Goal: Transaction & Acquisition: Download file/media

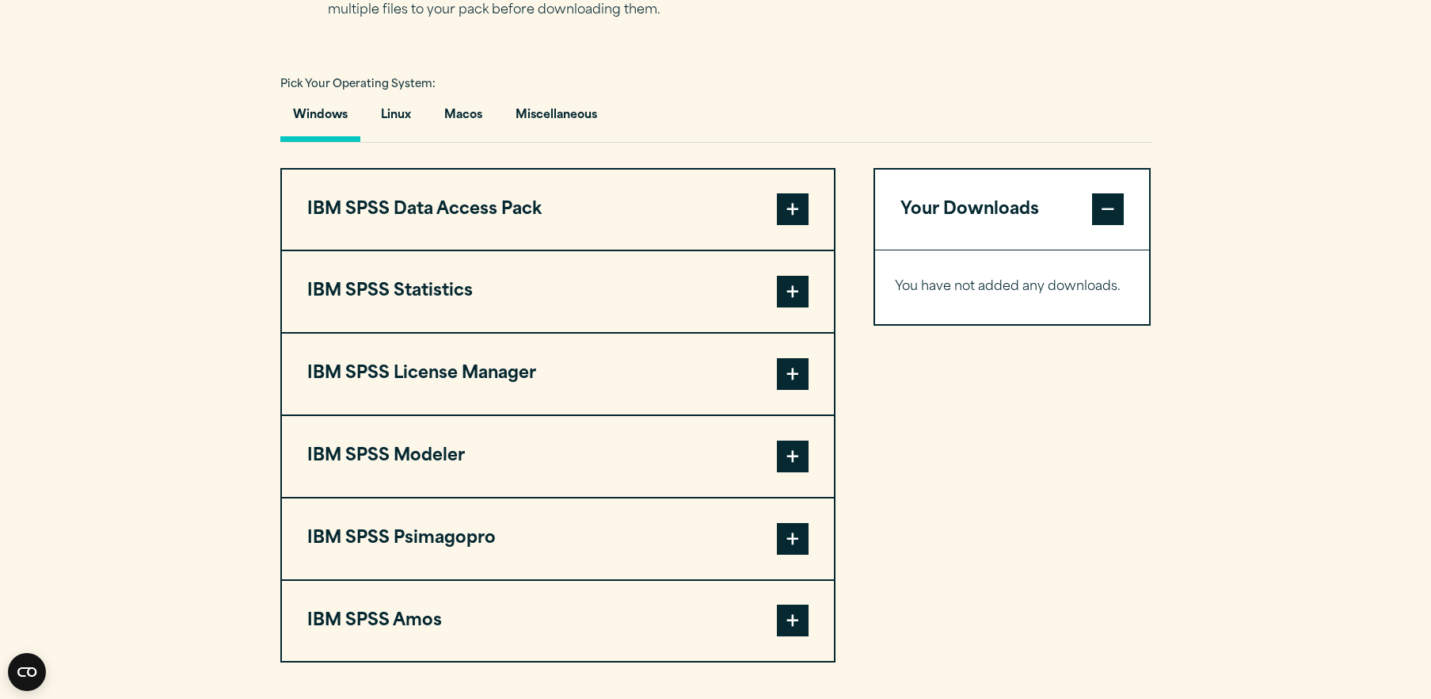
scroll to position [1089, 0]
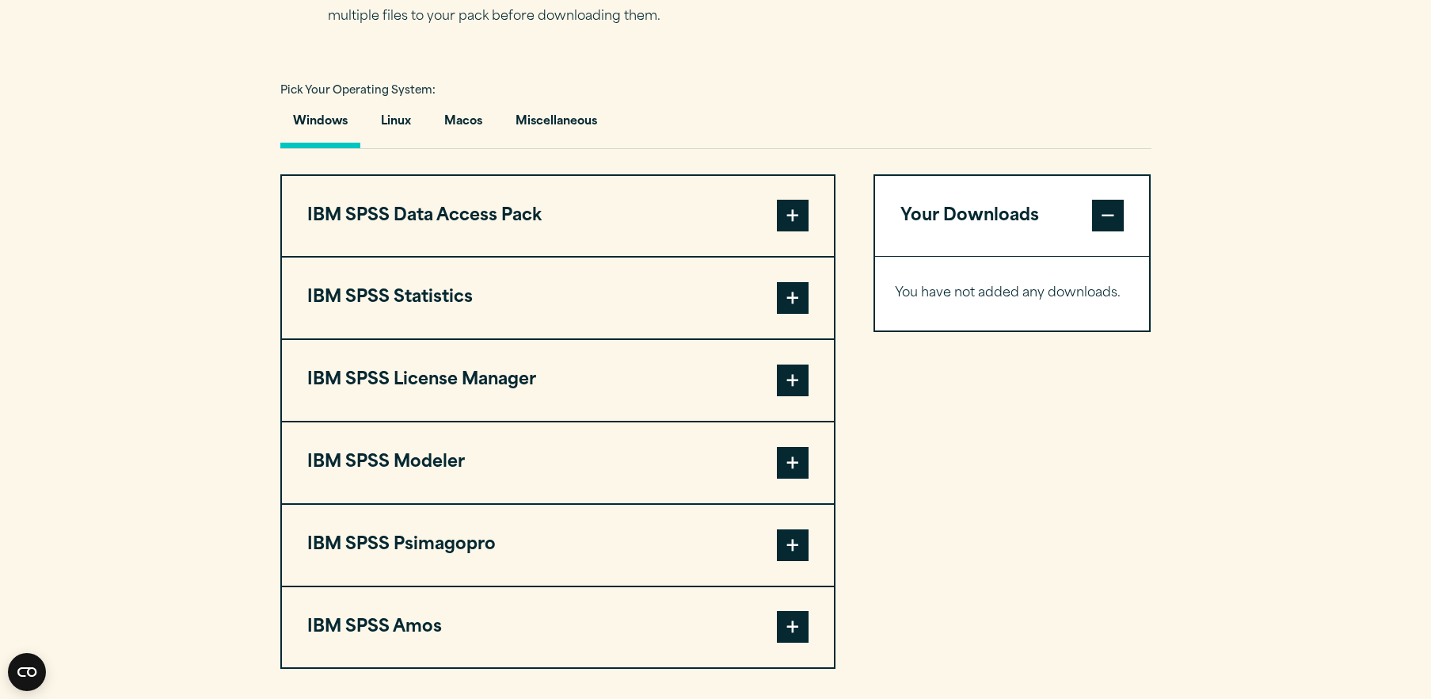
click at [795, 314] on span at bounding box center [793, 298] width 32 height 32
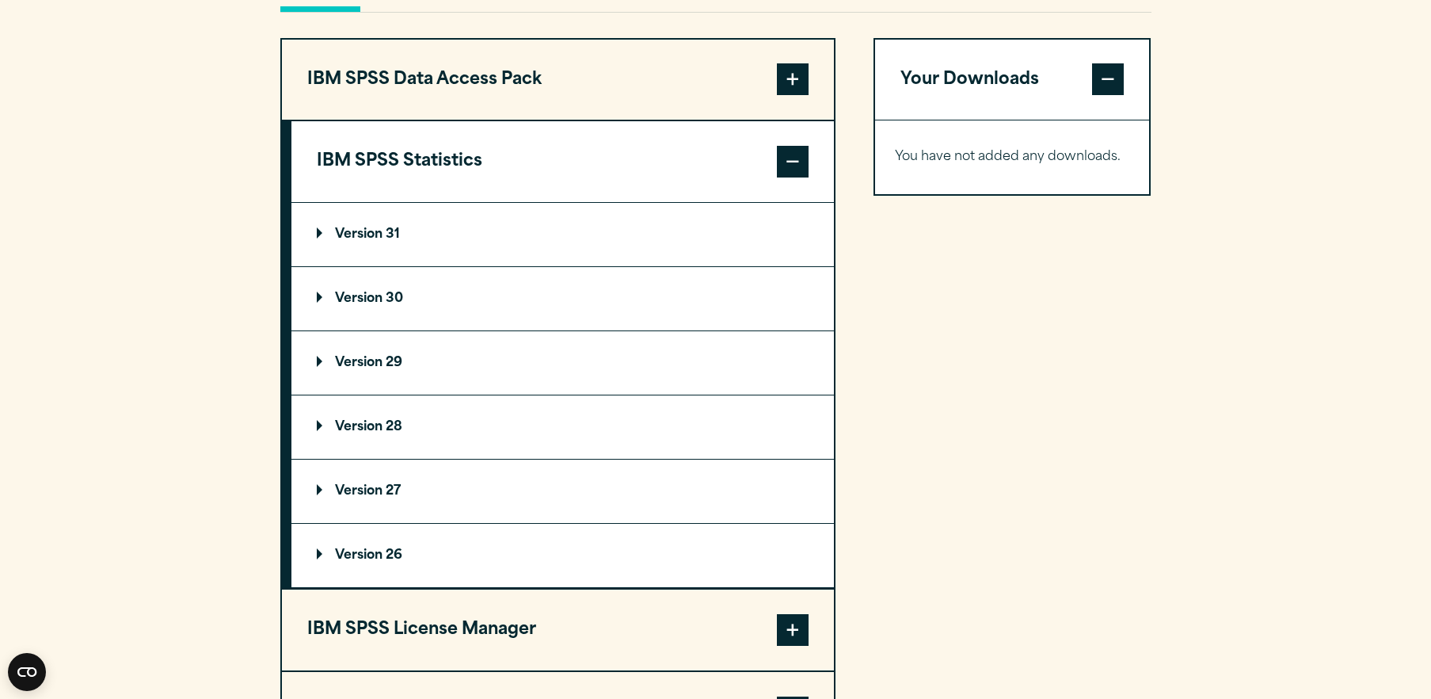
scroll to position [1226, 0]
click at [420, 201] on button "IBM SPSS Statistics" at bounding box center [562, 160] width 543 height 81
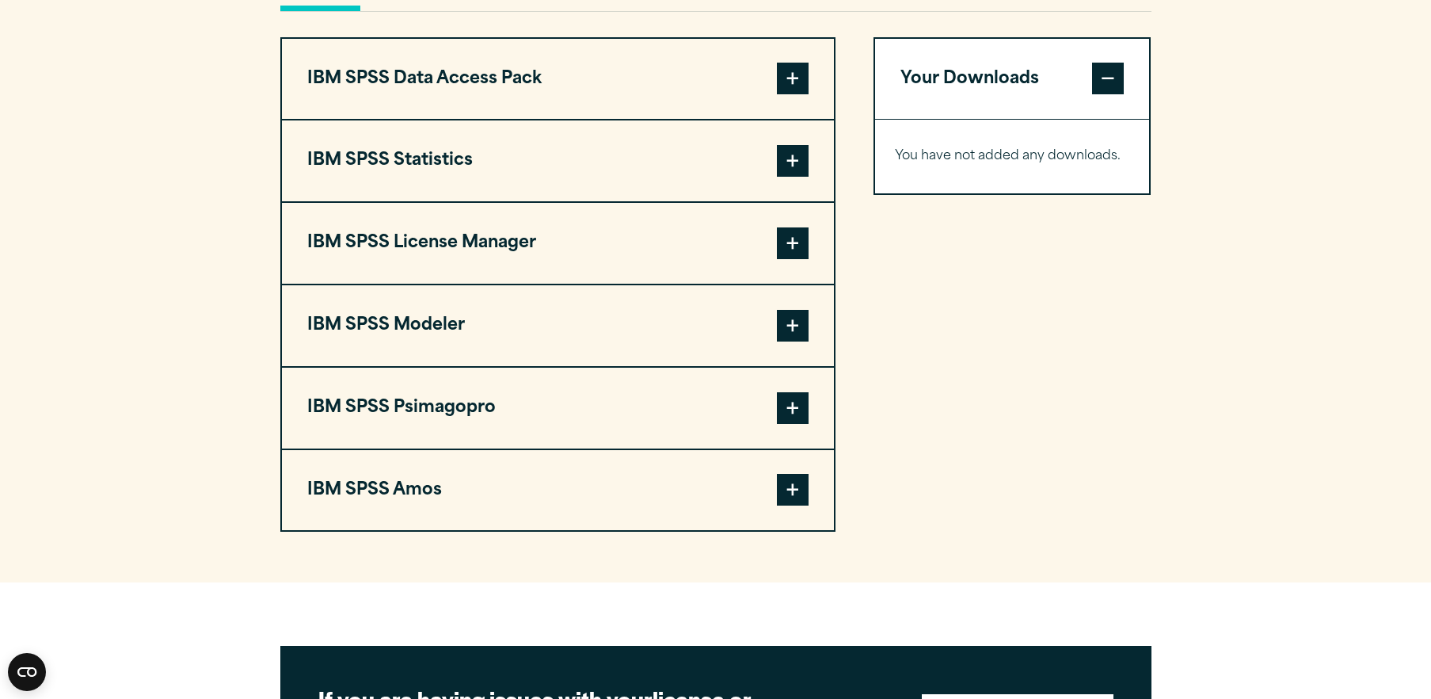
click at [429, 201] on button "IBM SPSS Statistics" at bounding box center [558, 160] width 552 height 81
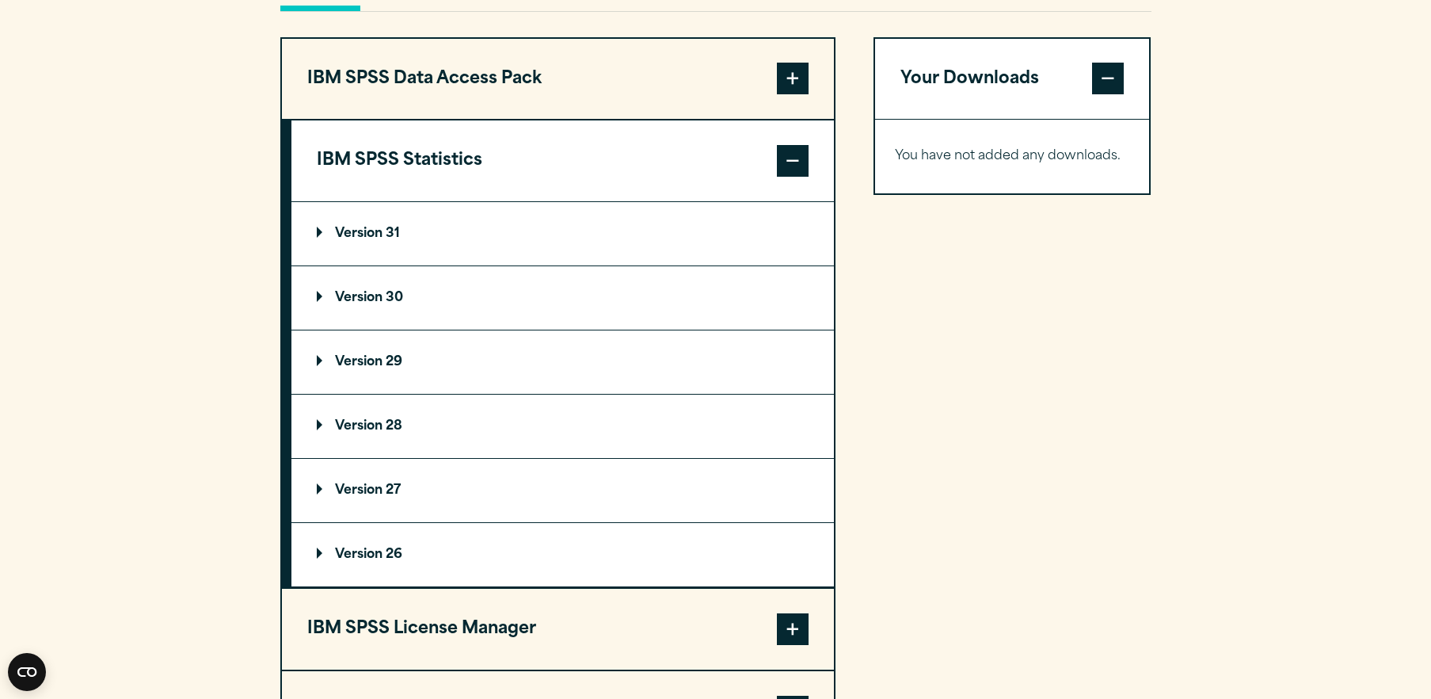
click at [384, 240] on p "Version 31" at bounding box center [358, 233] width 83 height 13
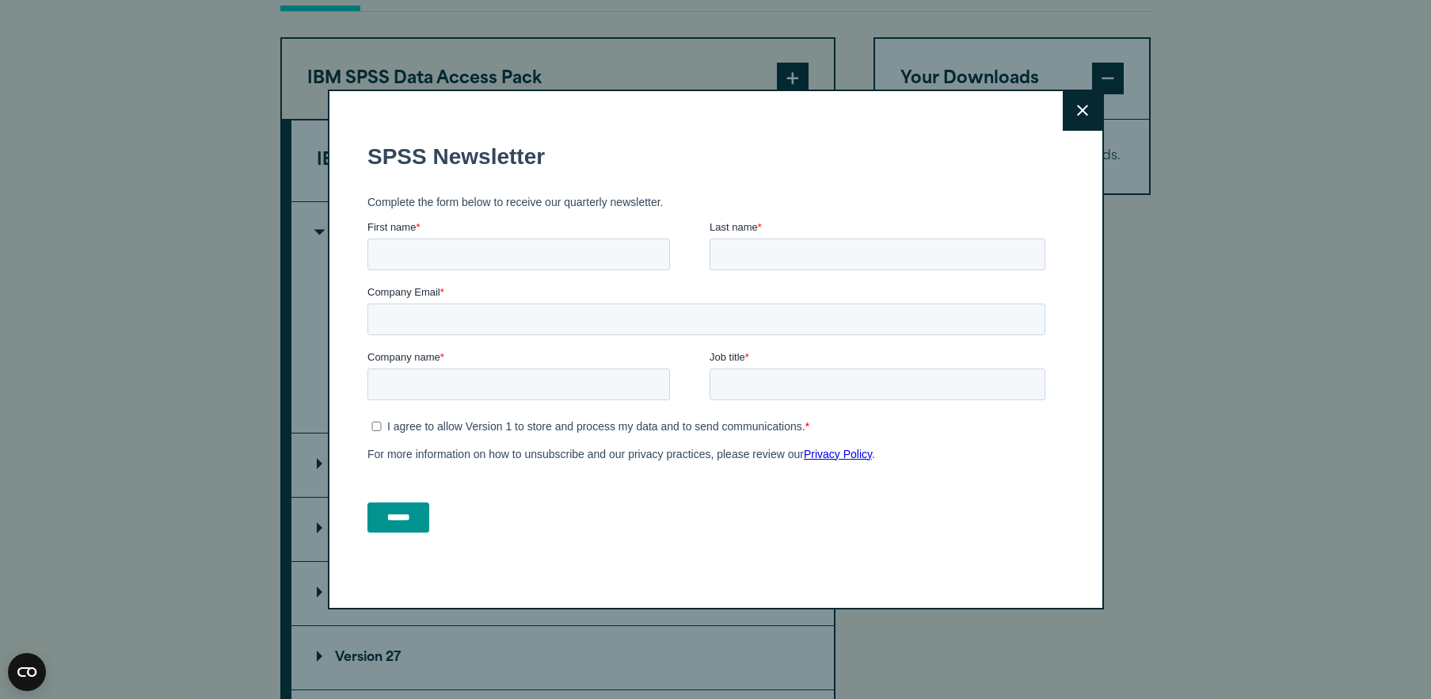
click at [1084, 108] on icon at bounding box center [1082, 110] width 11 height 11
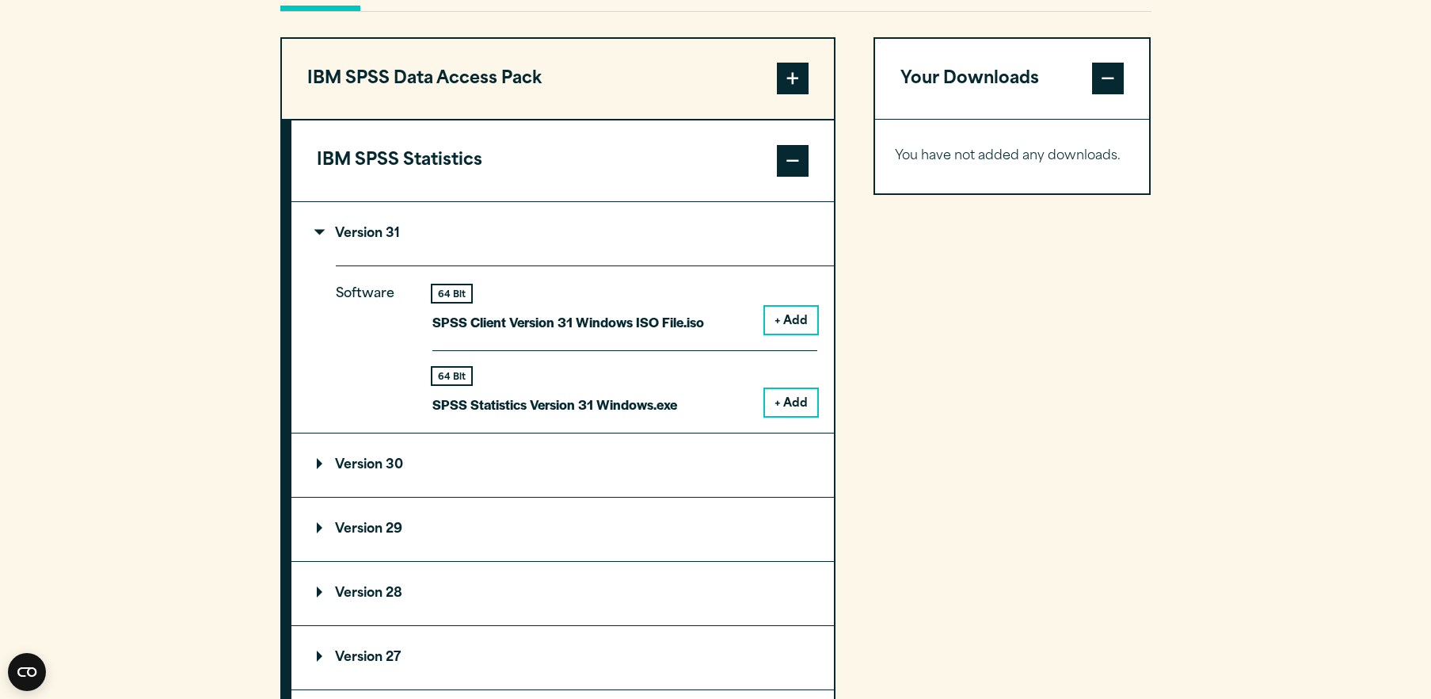
click at [786, 333] on button "+ Add" at bounding box center [791, 320] width 52 height 27
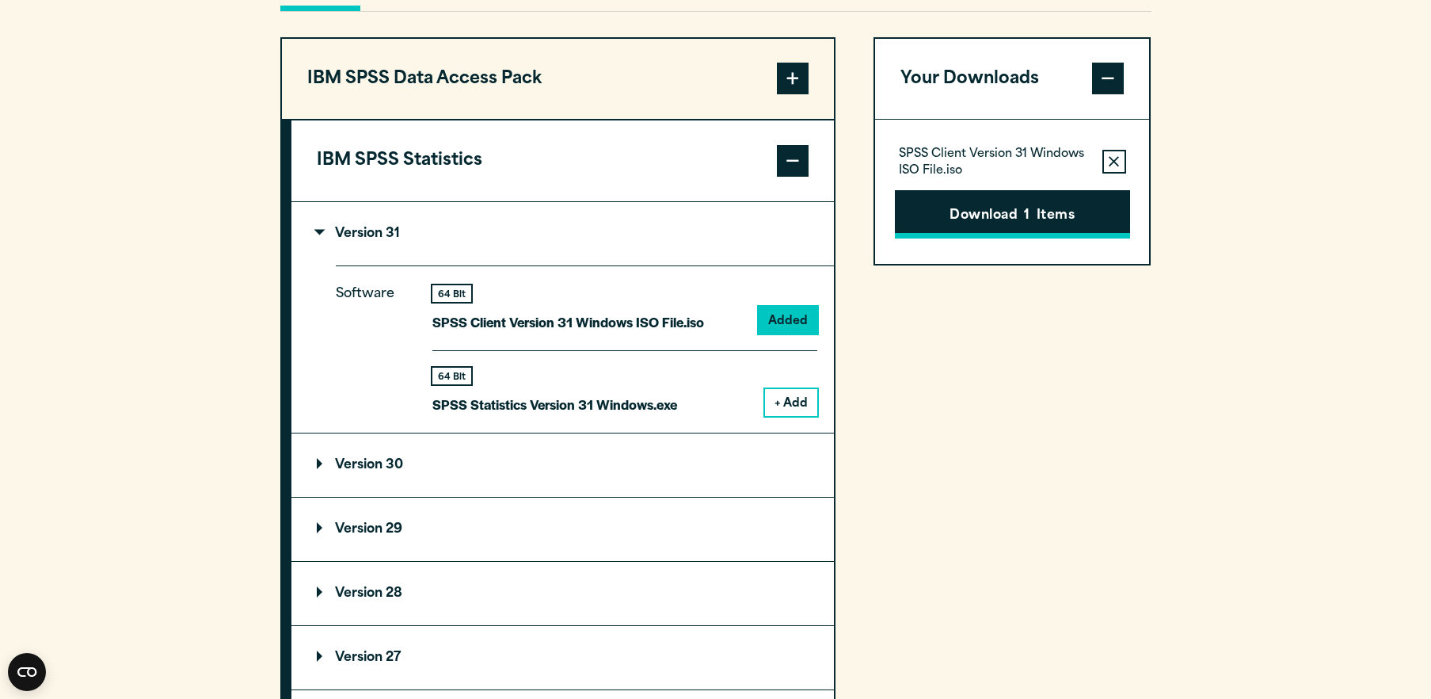
click at [988, 239] on button "Download 1 Items" at bounding box center [1012, 214] width 235 height 49
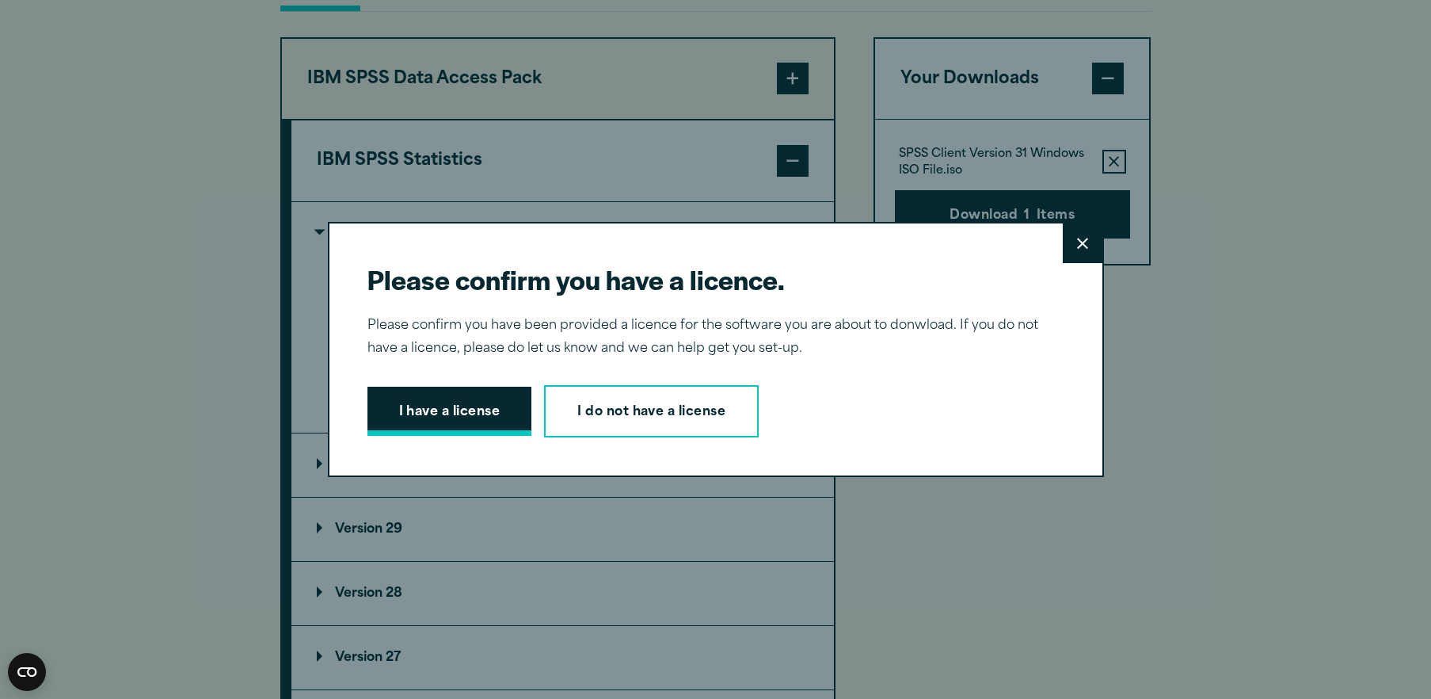
click at [459, 401] on button "I have a license" at bounding box center [449, 410] width 165 height 49
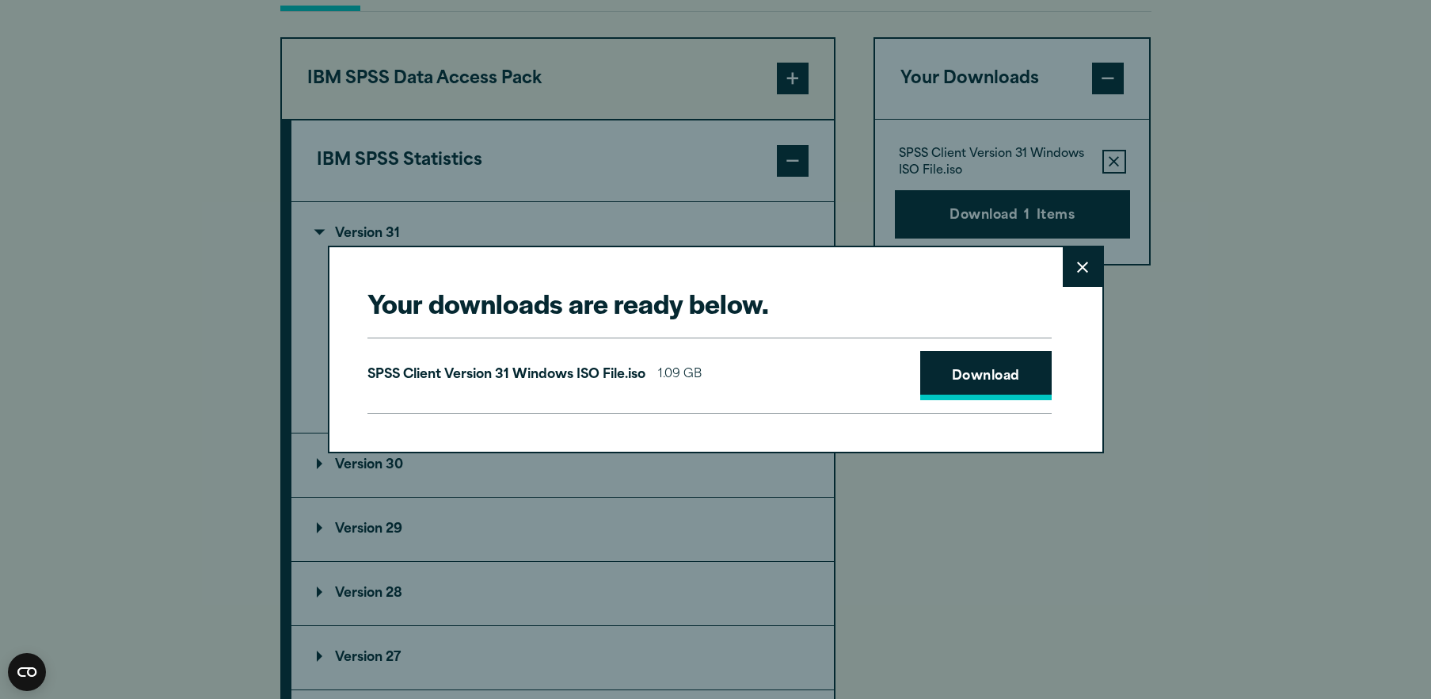
click at [967, 384] on link "Download" at bounding box center [985, 375] width 131 height 49
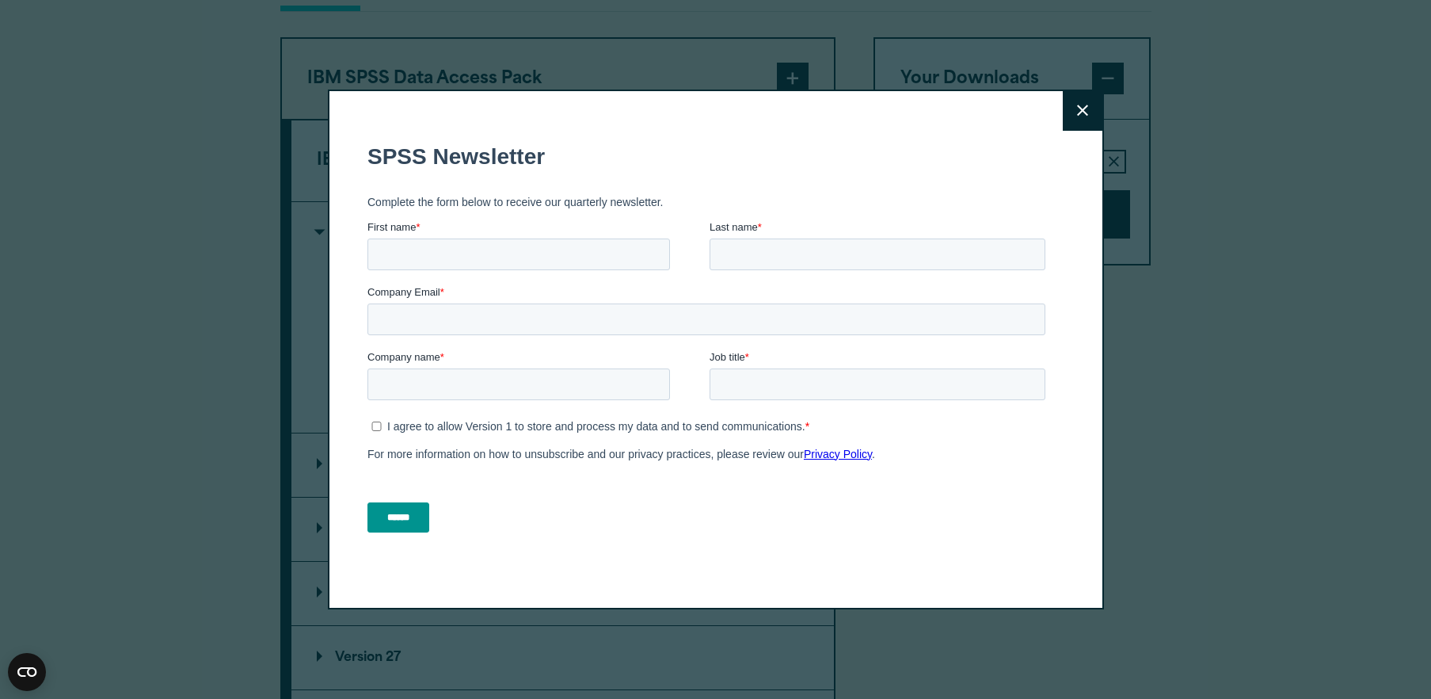
click at [1083, 112] on icon at bounding box center [1082, 110] width 11 height 11
